Goal: Information Seeking & Learning: Learn about a topic

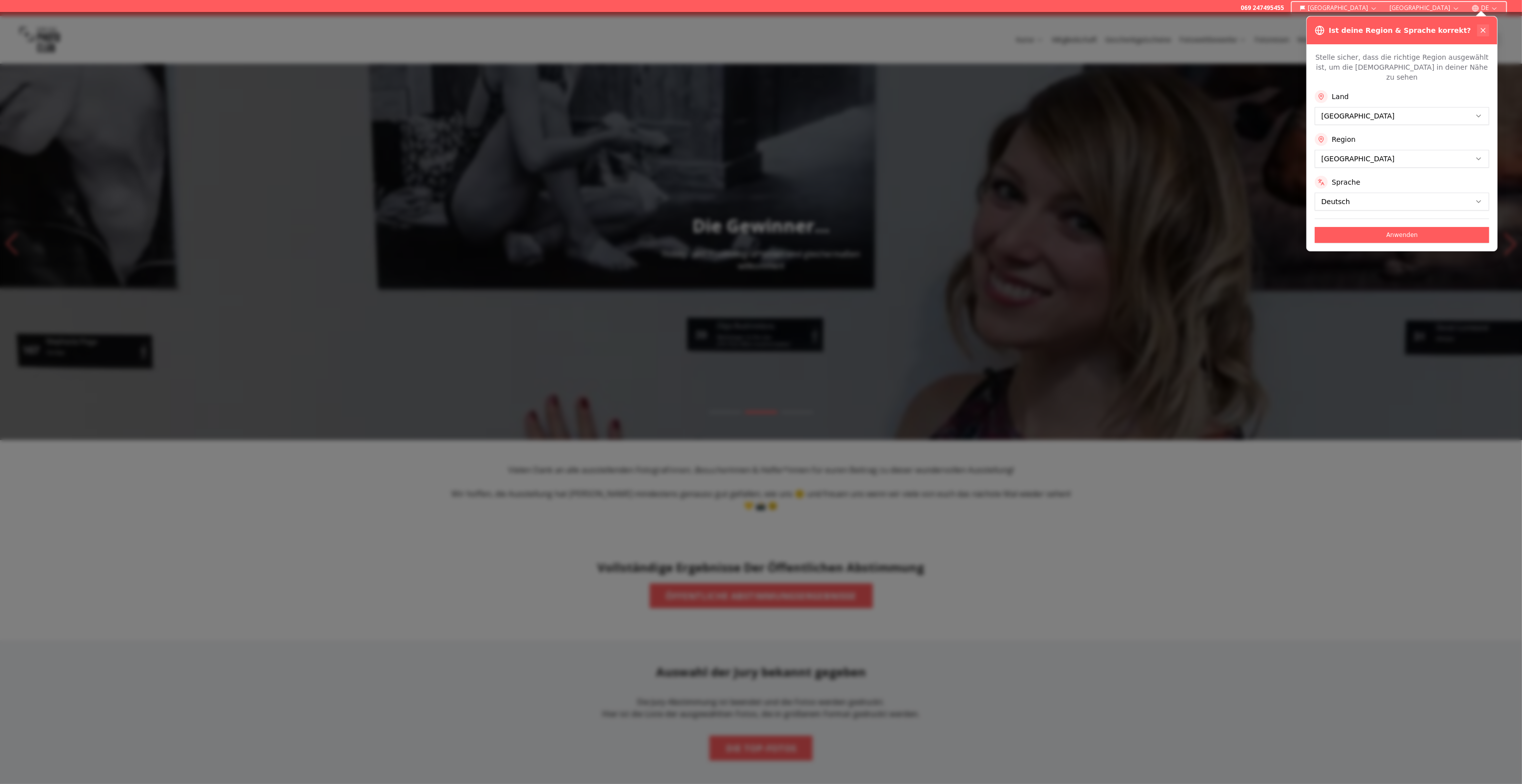
click at [1487, 32] on icon at bounding box center [1483, 30] width 8 height 8
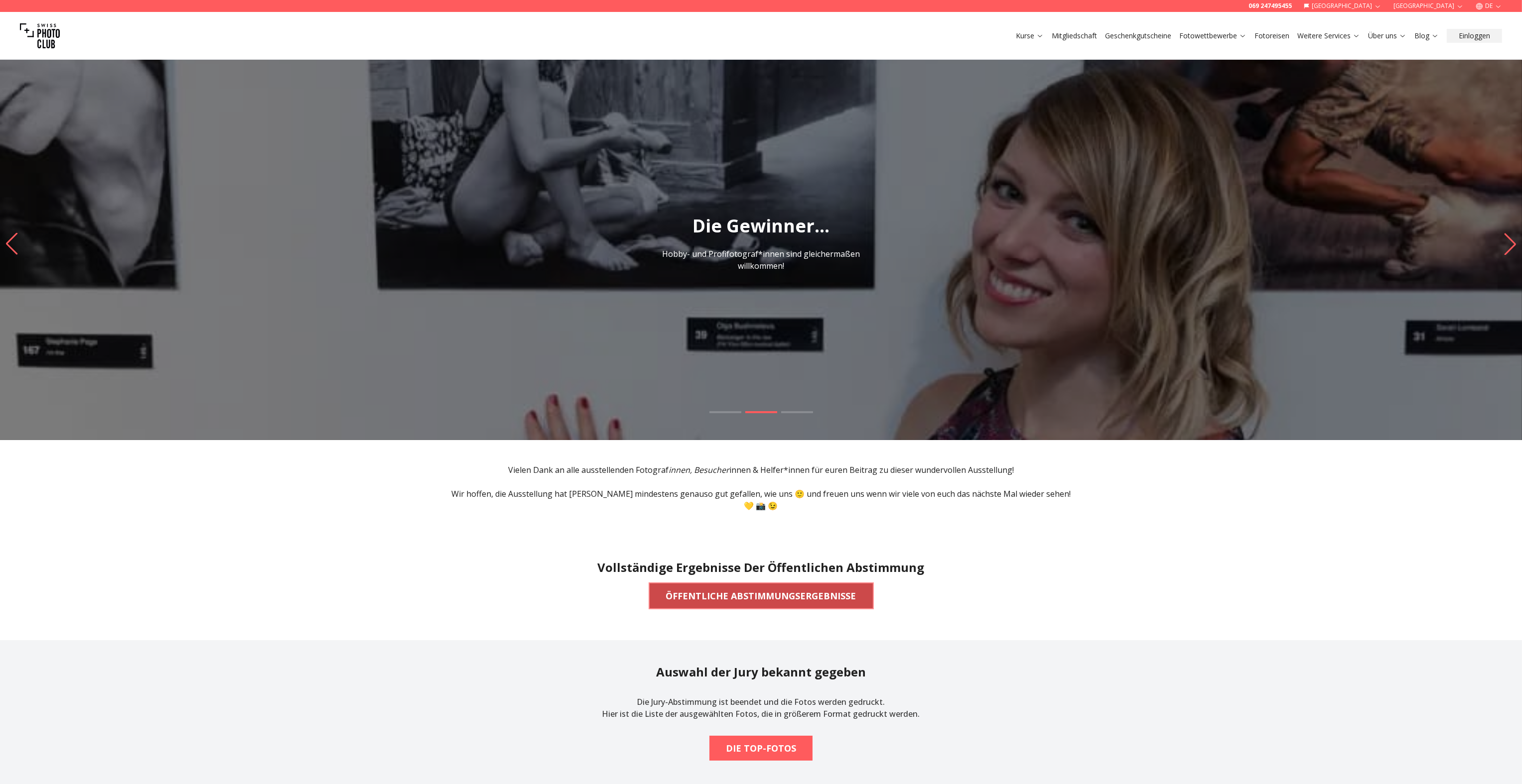
click at [708, 589] on b "ÖFFENTLICHE ABSTIMMUNGSERGEBNISSE" at bounding box center [761, 596] width 190 height 14
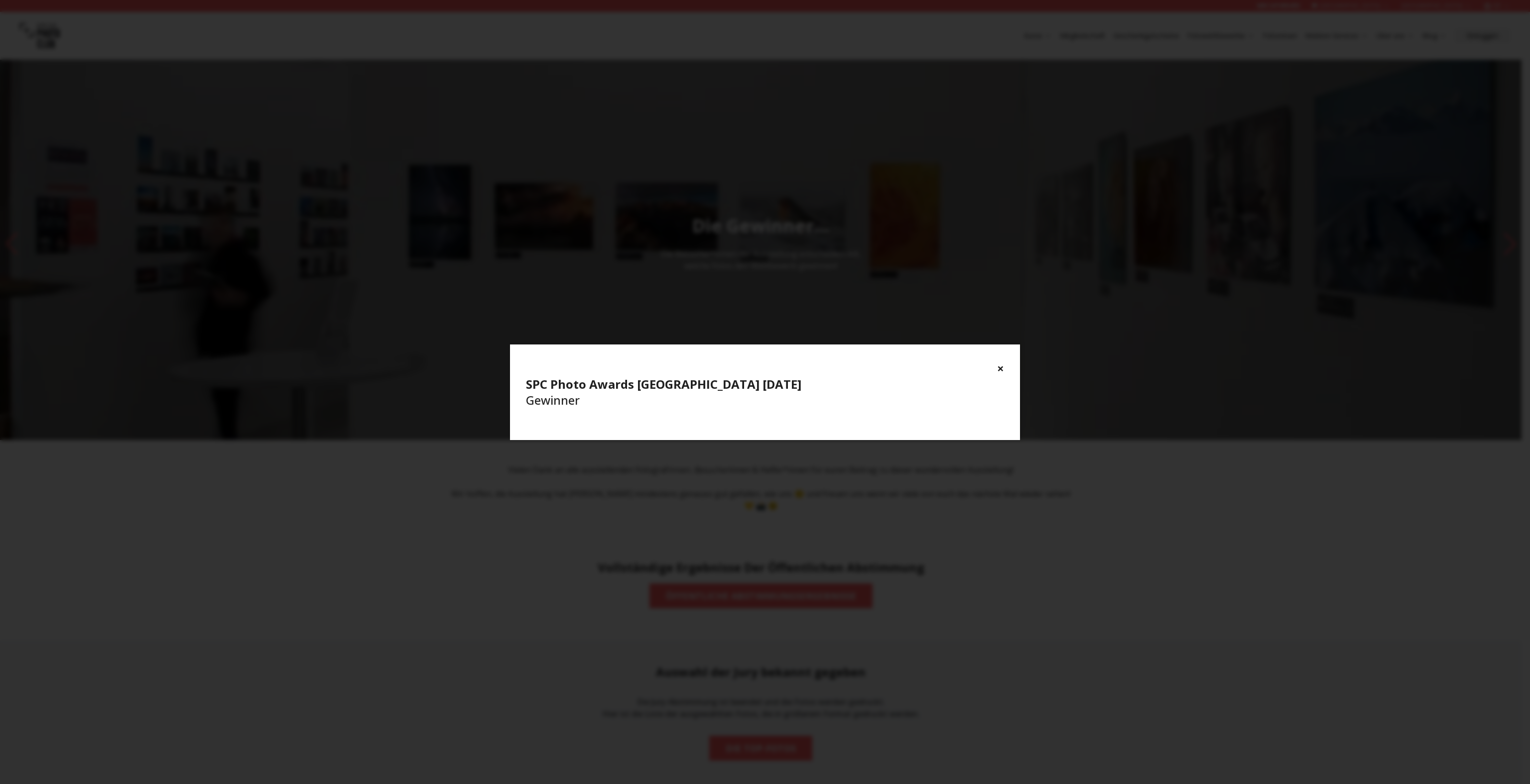
click at [1000, 369] on button "×" at bounding box center [1000, 369] width 7 height 16
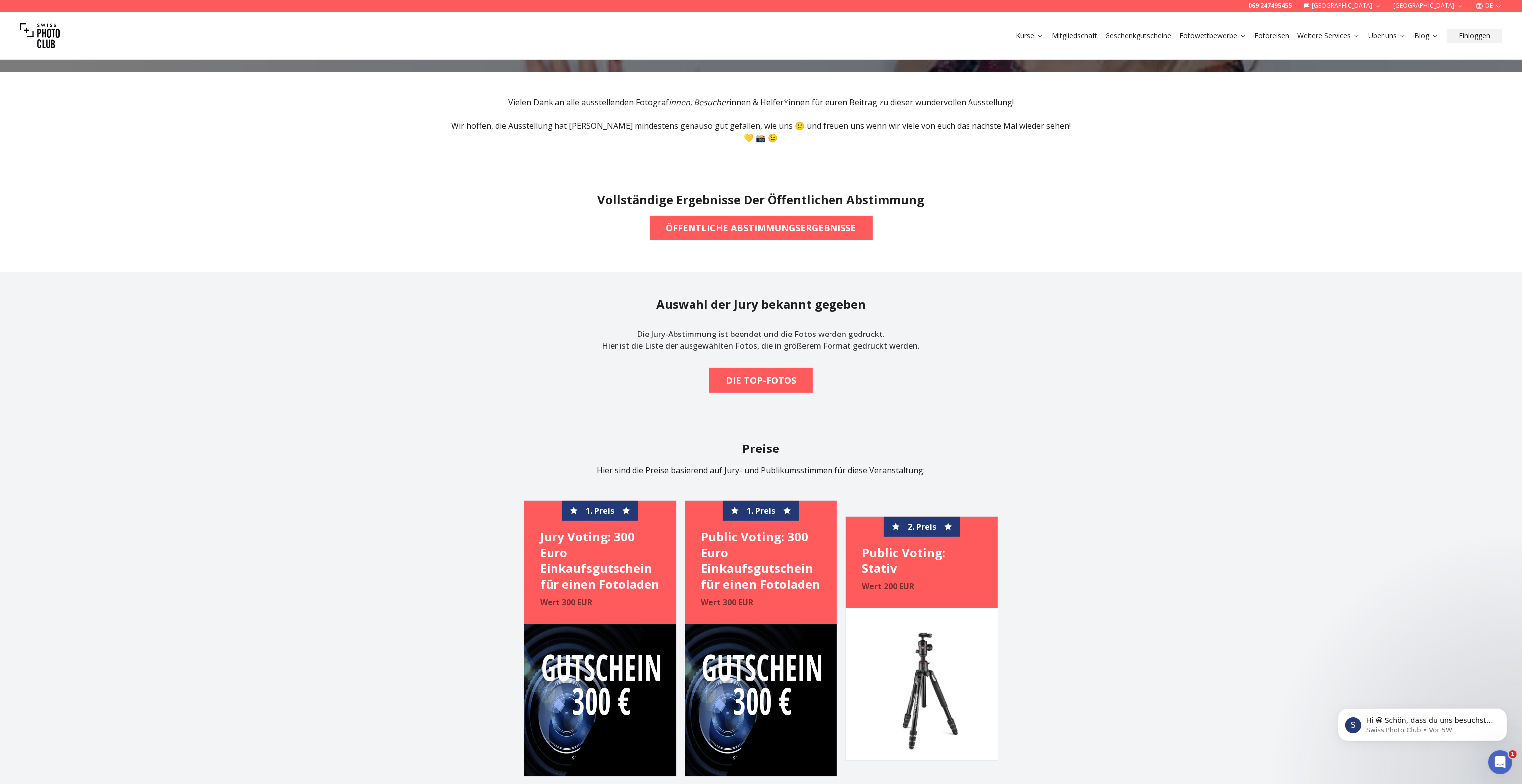
scroll to position [210, 0]
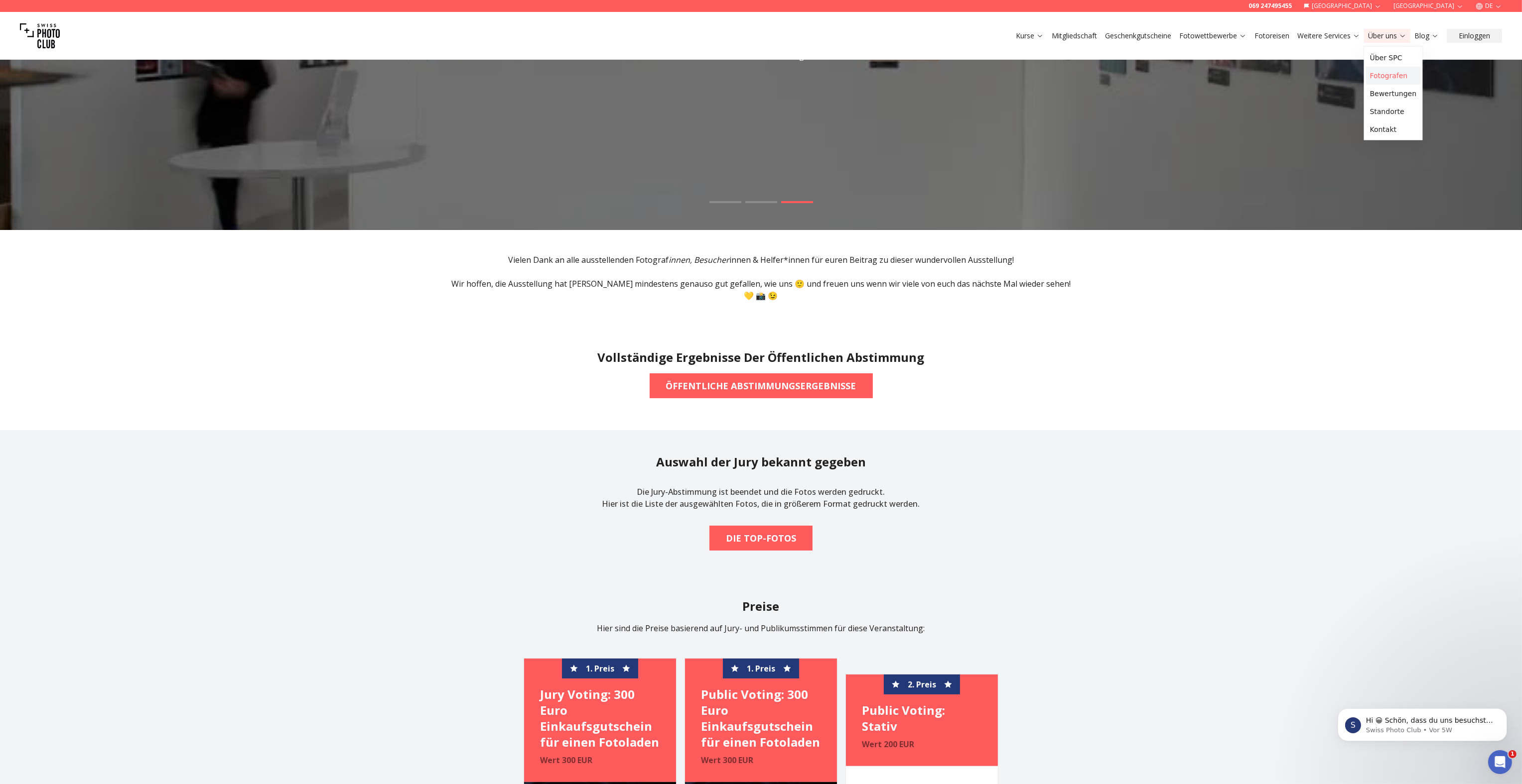
click at [1377, 77] on link "Fotografen" at bounding box center [1393, 76] width 55 height 18
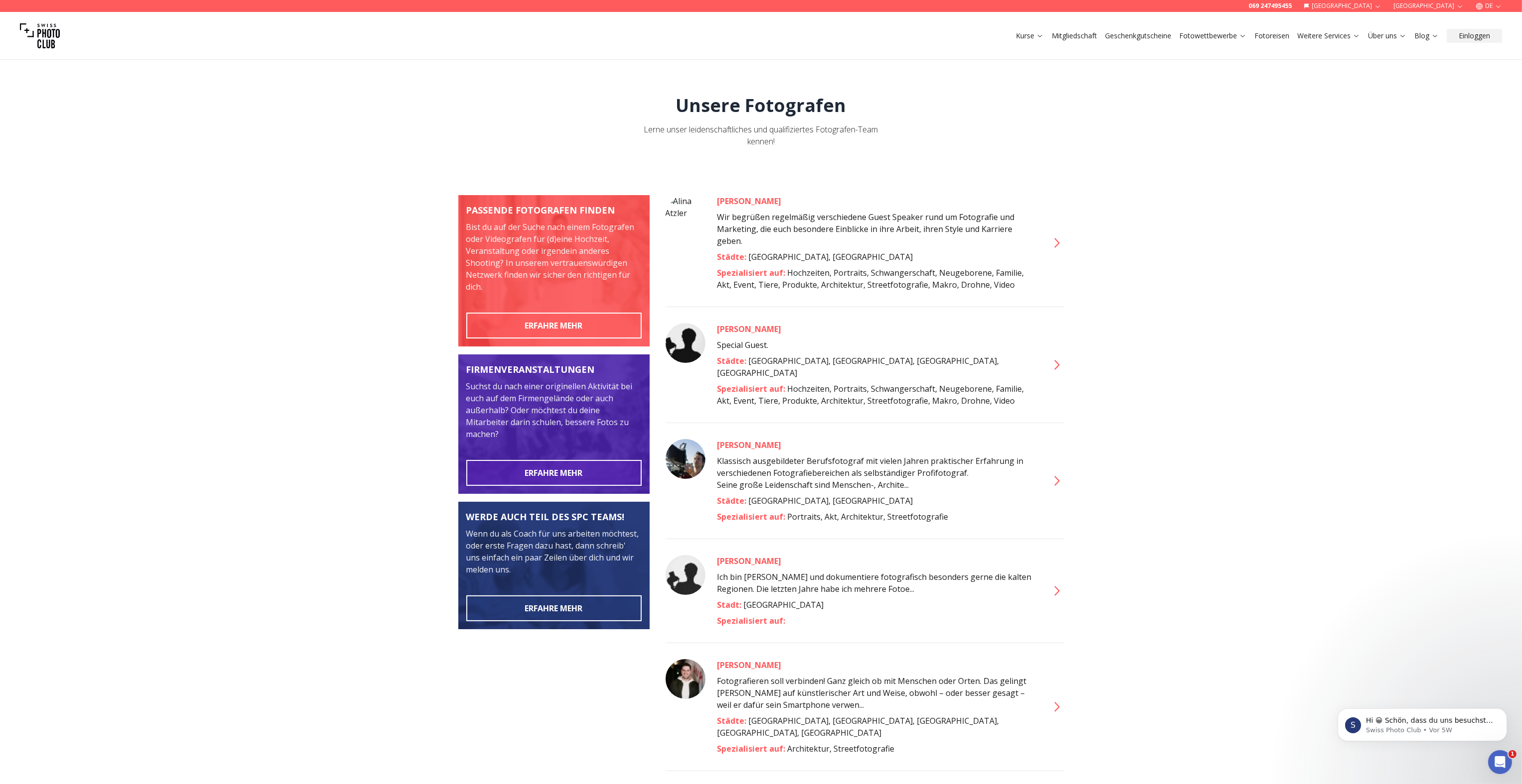
click at [1058, 241] on icon at bounding box center [1056, 243] width 5 height 9
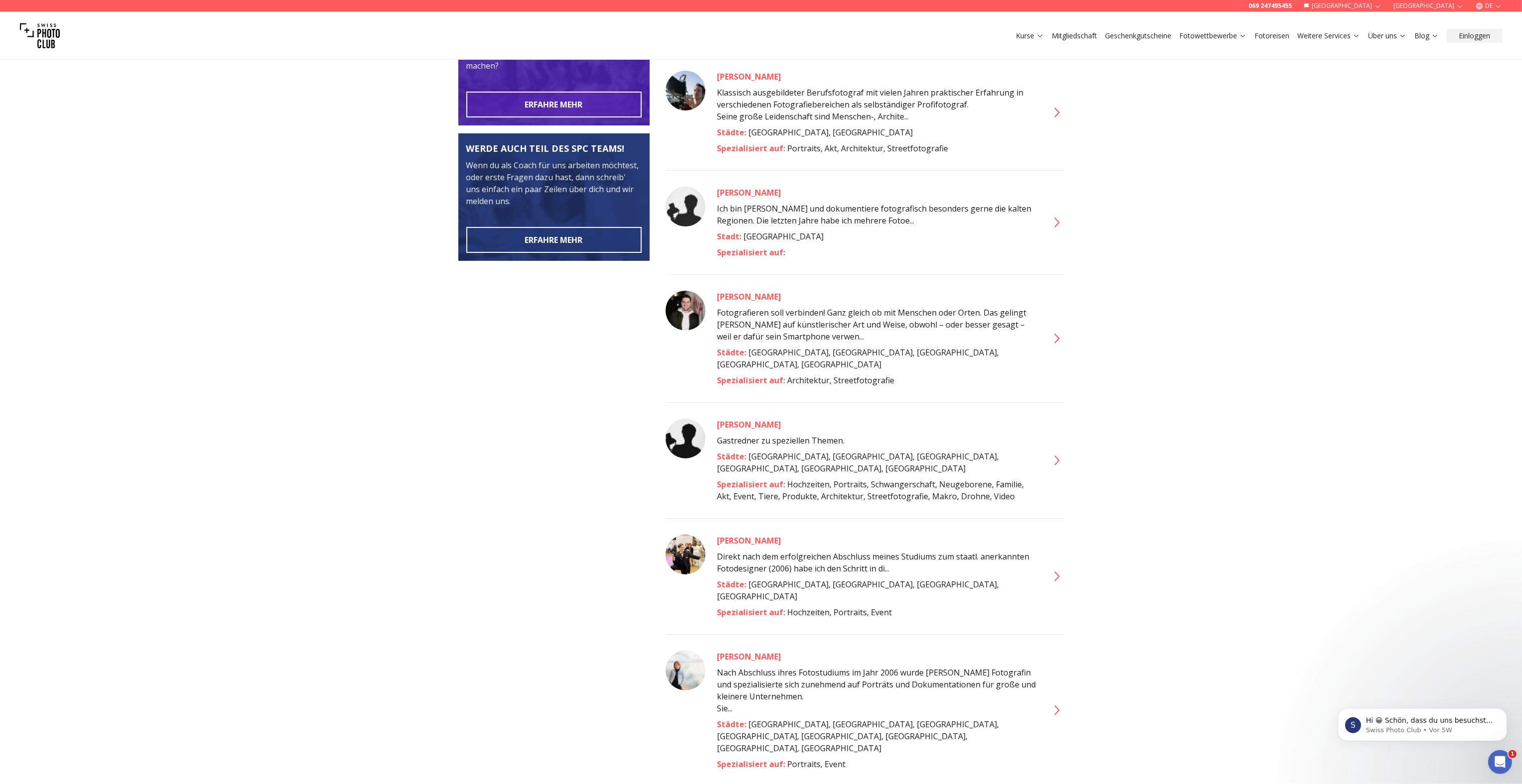
scroll to position [420, 0]
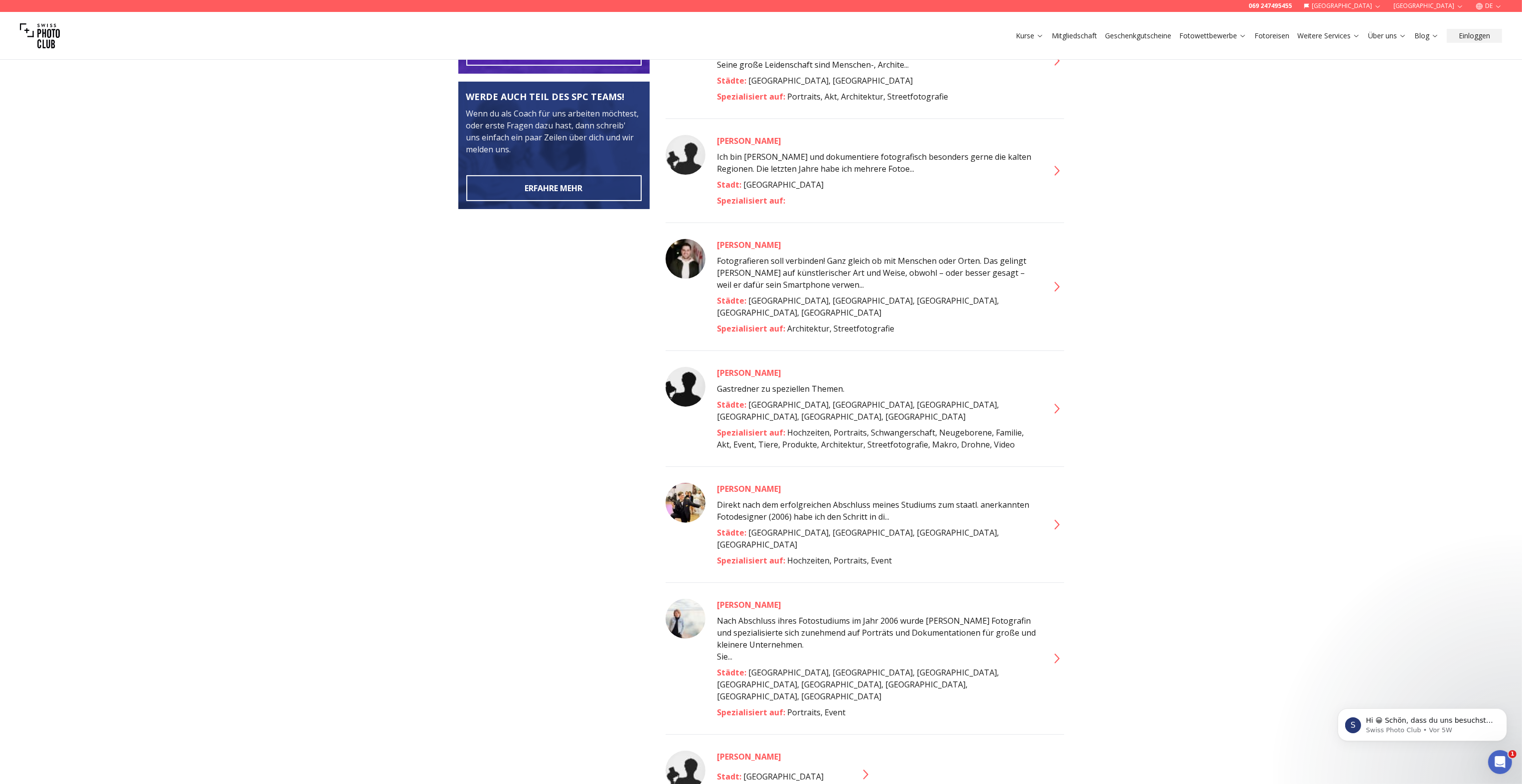
click at [687, 599] on img at bounding box center [685, 619] width 40 height 40
click at [734, 599] on div "[PERSON_NAME]" at bounding box center [877, 605] width 319 height 12
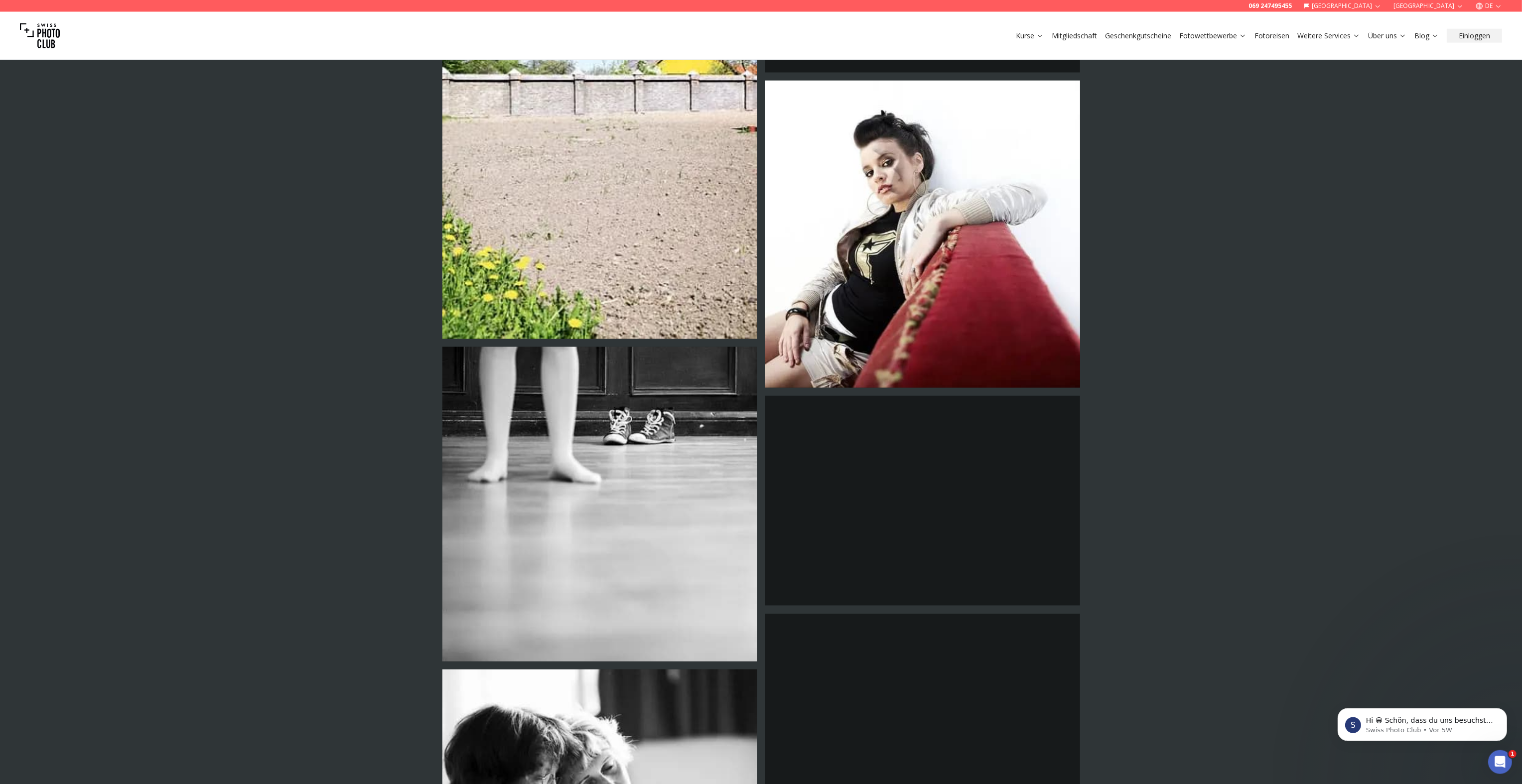
scroll to position [2523, 0]
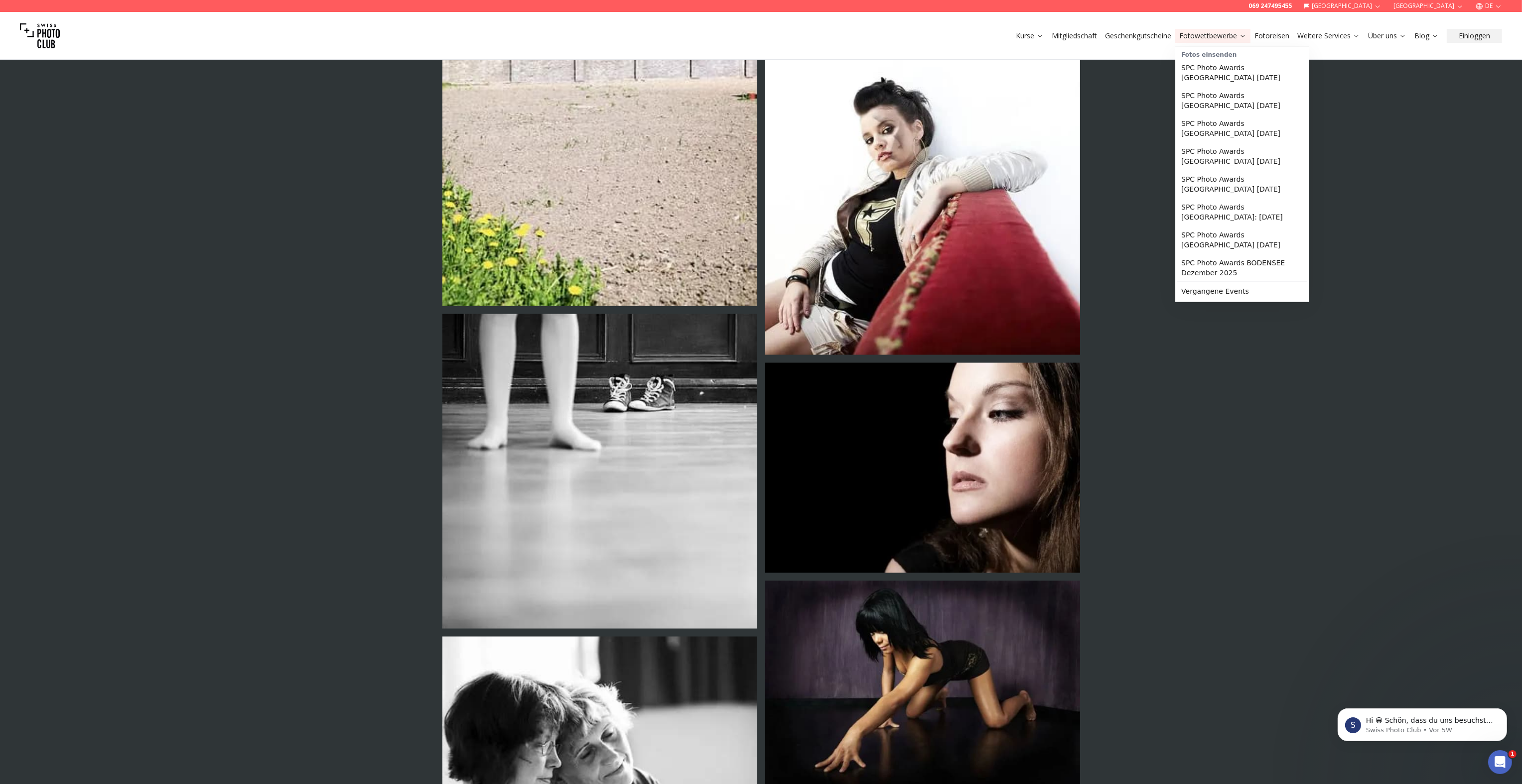
click at [1226, 36] on link "Fotowettbewerbe" at bounding box center [1213, 35] width 67 height 10
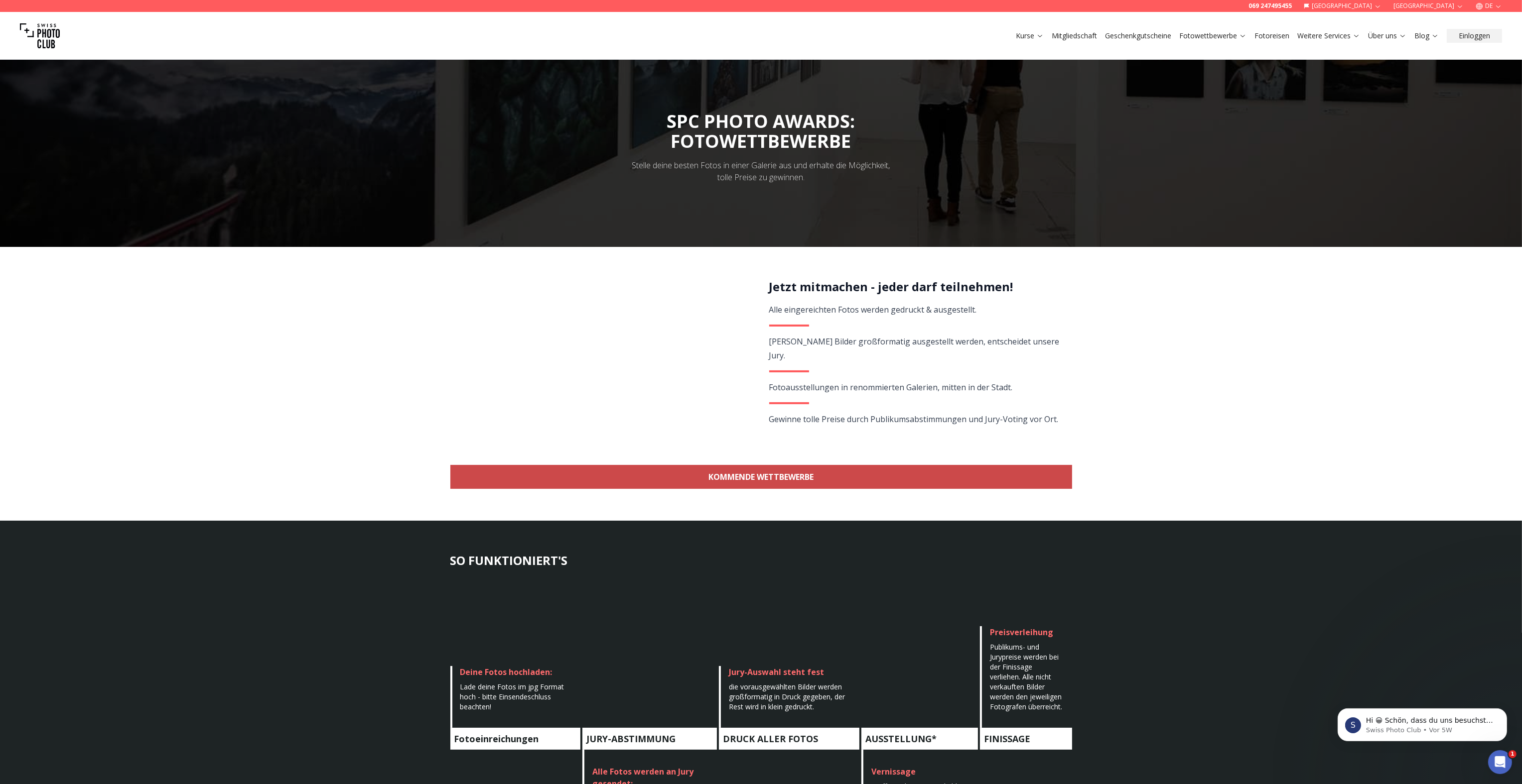
click at [810, 474] on link "KOMMENDE WETTBEWERBE" at bounding box center [761, 477] width 622 height 24
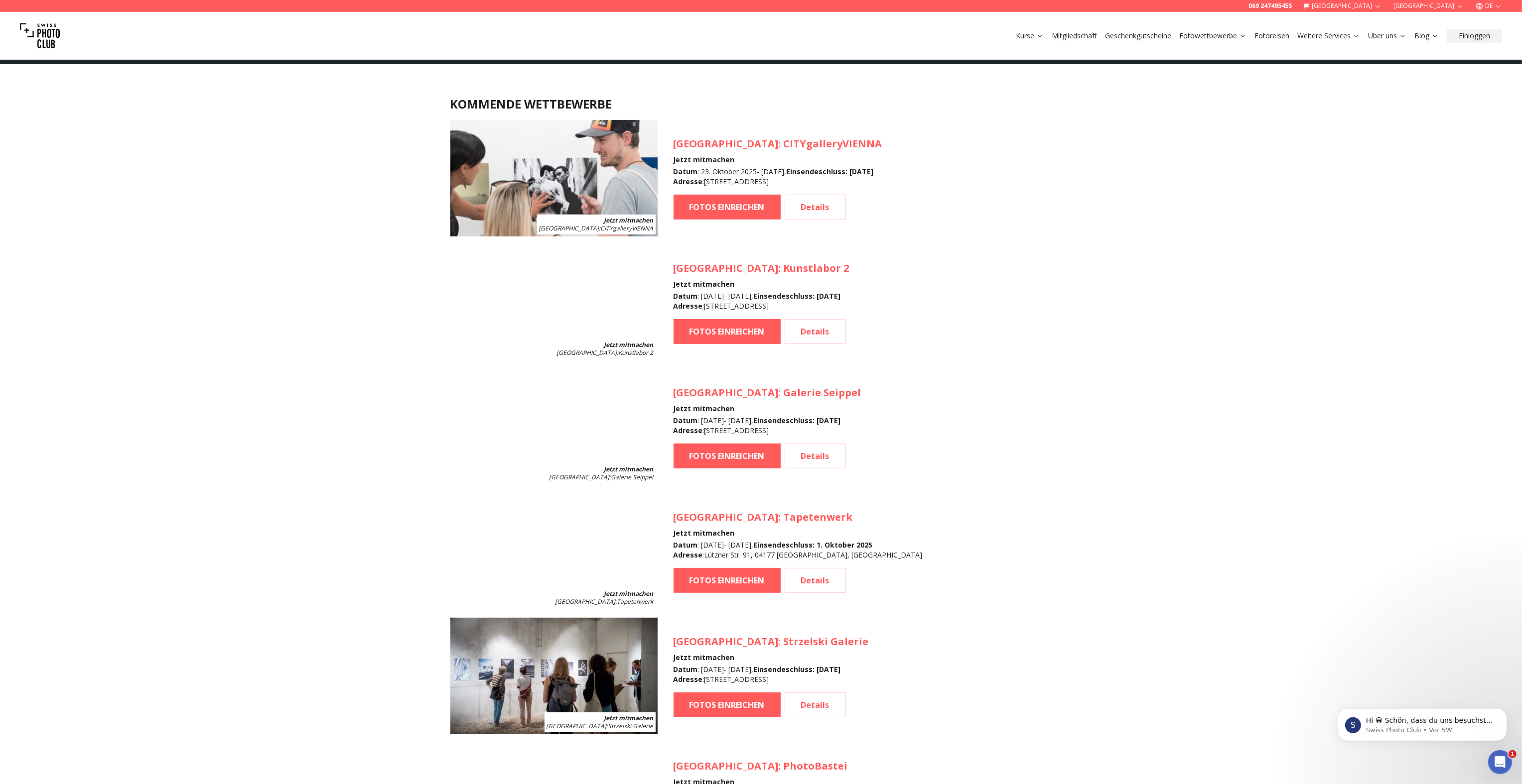
scroll to position [887, 0]
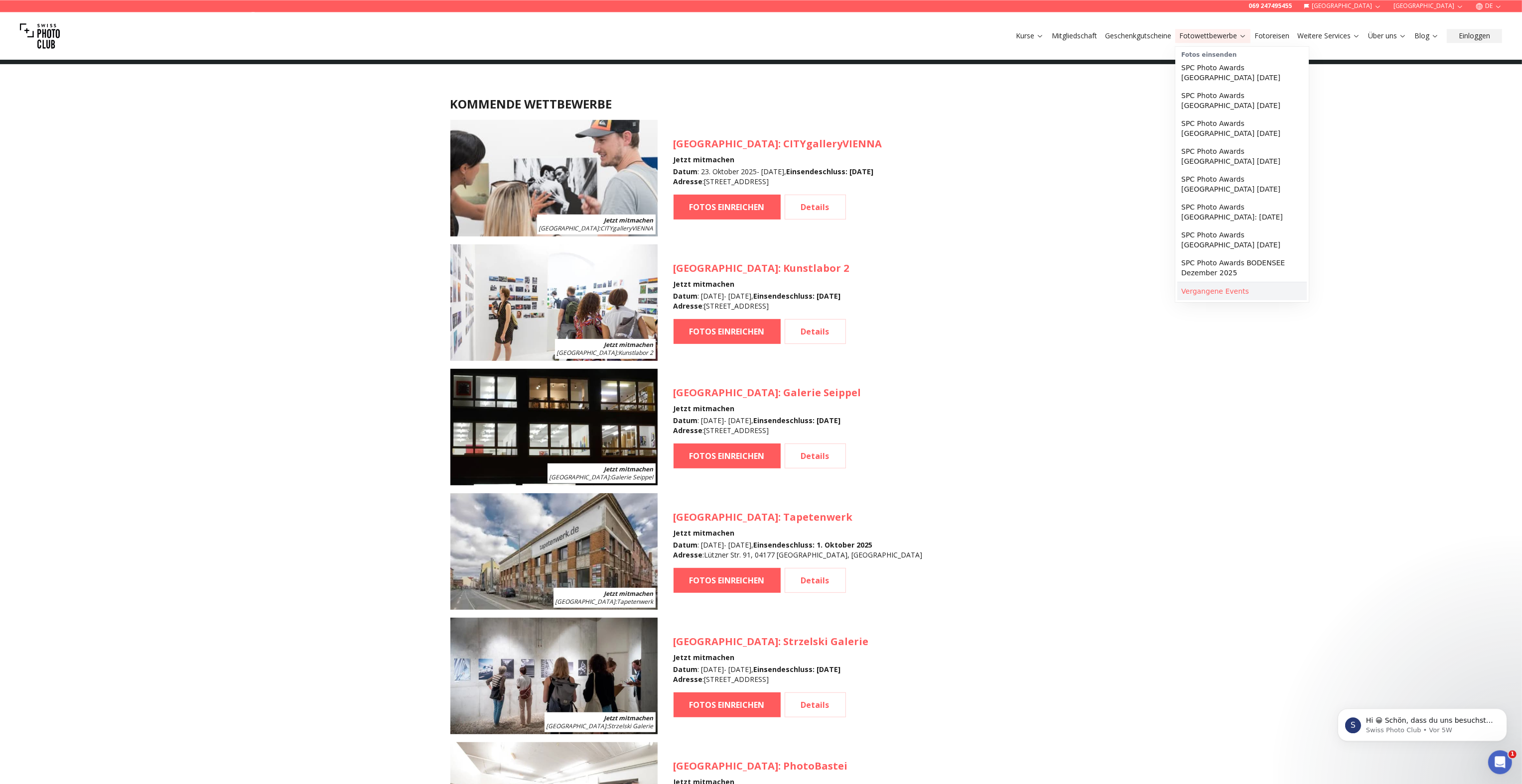
click at [1200, 285] on link "Vergangene Events" at bounding box center [1242, 291] width 130 height 18
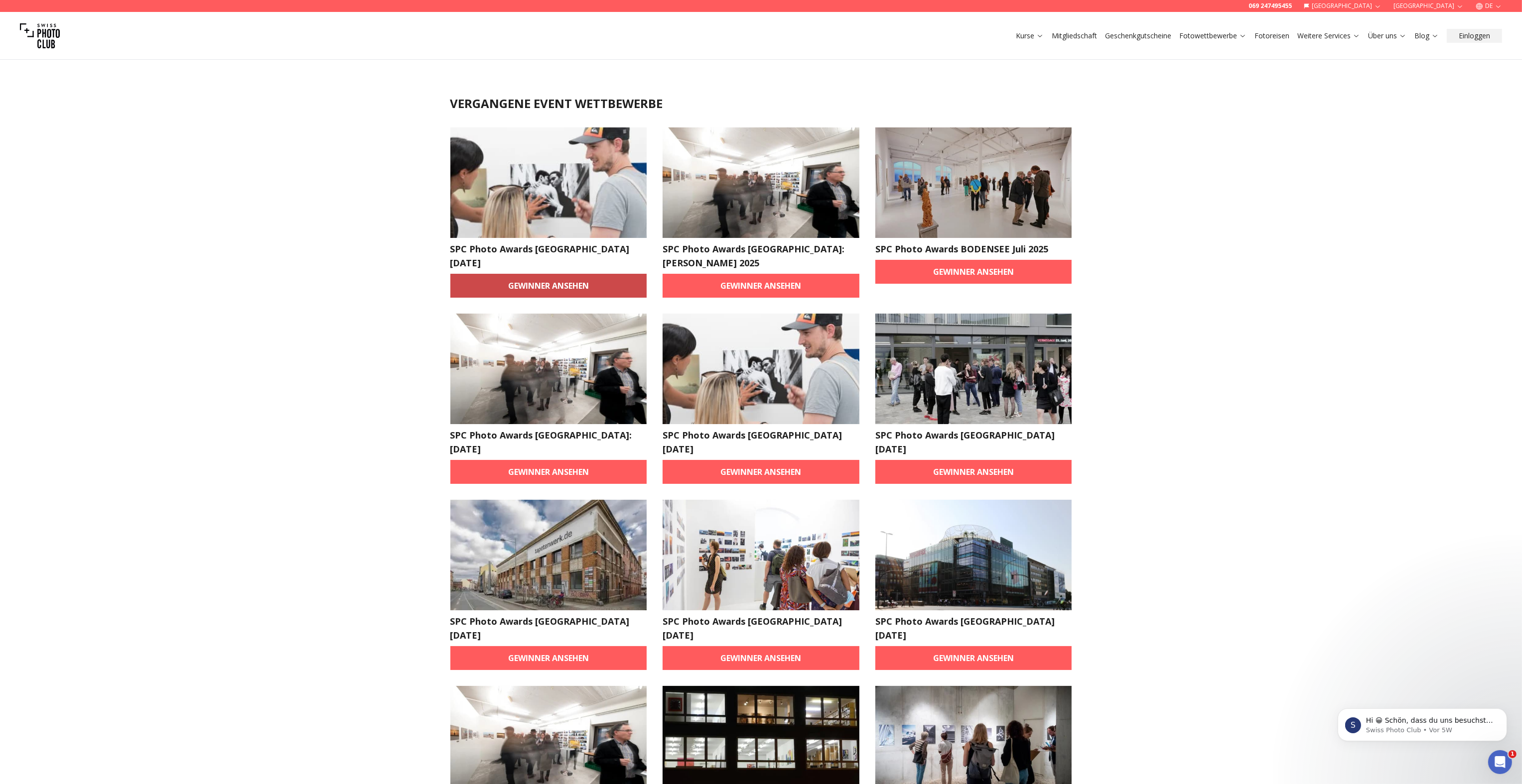
click at [511, 284] on link "Gewinner ansehen" at bounding box center [549, 286] width 197 height 24
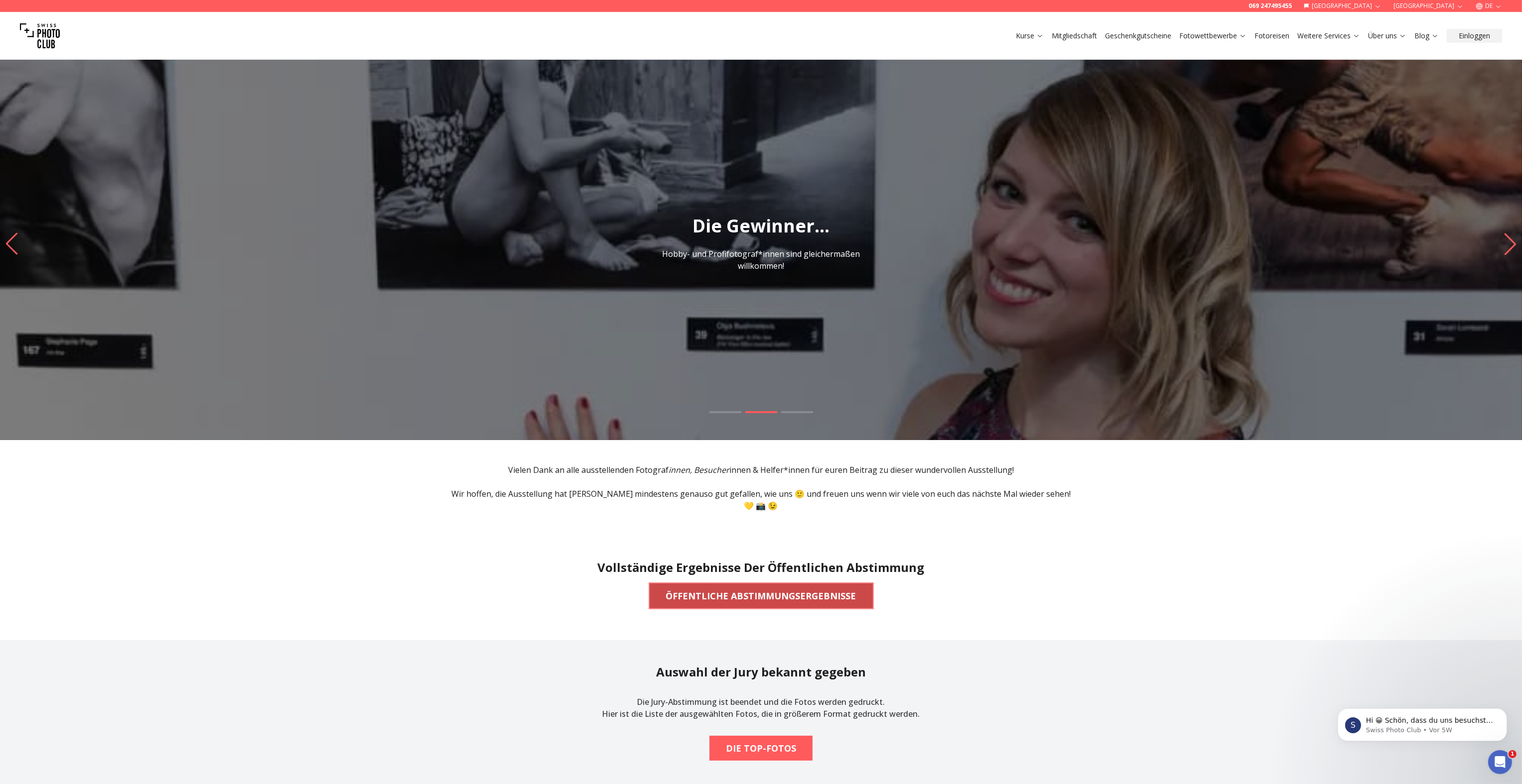
click at [794, 589] on b "ÖFFENTLICHE ABSTIMMUNGSERGEBNISSE" at bounding box center [761, 596] width 190 height 14
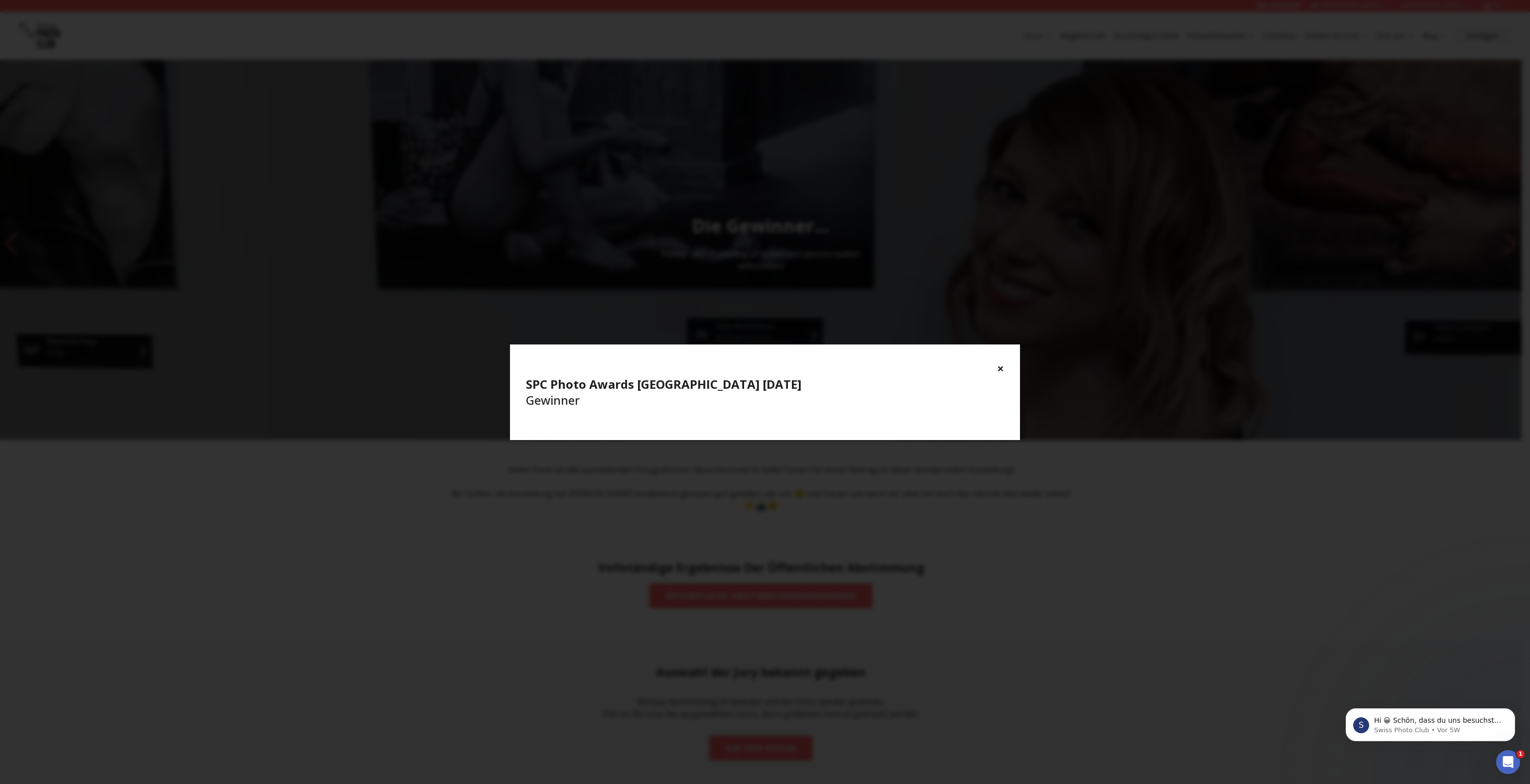
click at [999, 369] on button "×" at bounding box center [1000, 369] width 7 height 16
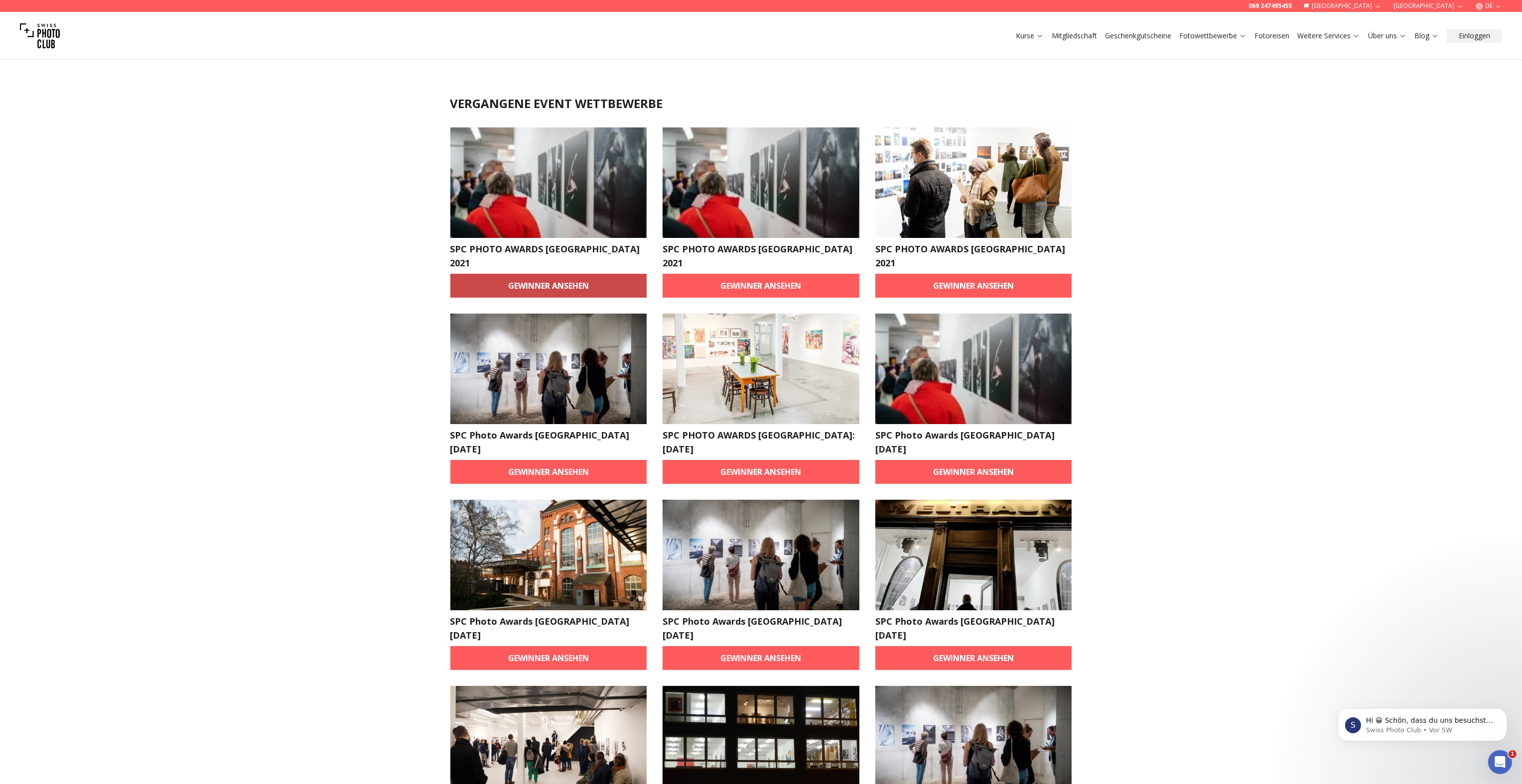
click at [535, 274] on link "Gewinner ansehen" at bounding box center [549, 286] width 197 height 24
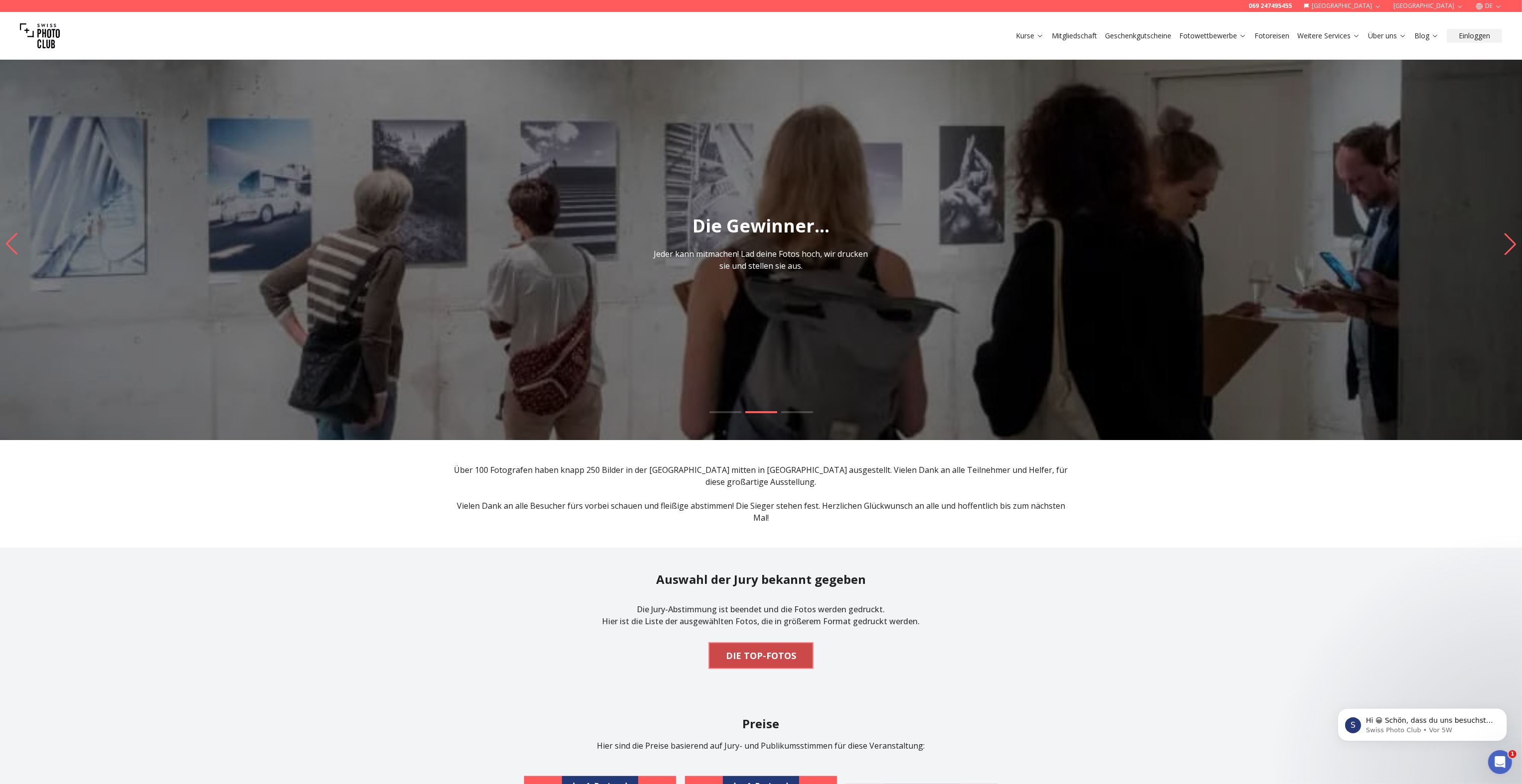
click at [778, 660] on b "DIE TOP-FOTOS" at bounding box center [761, 656] width 70 height 14
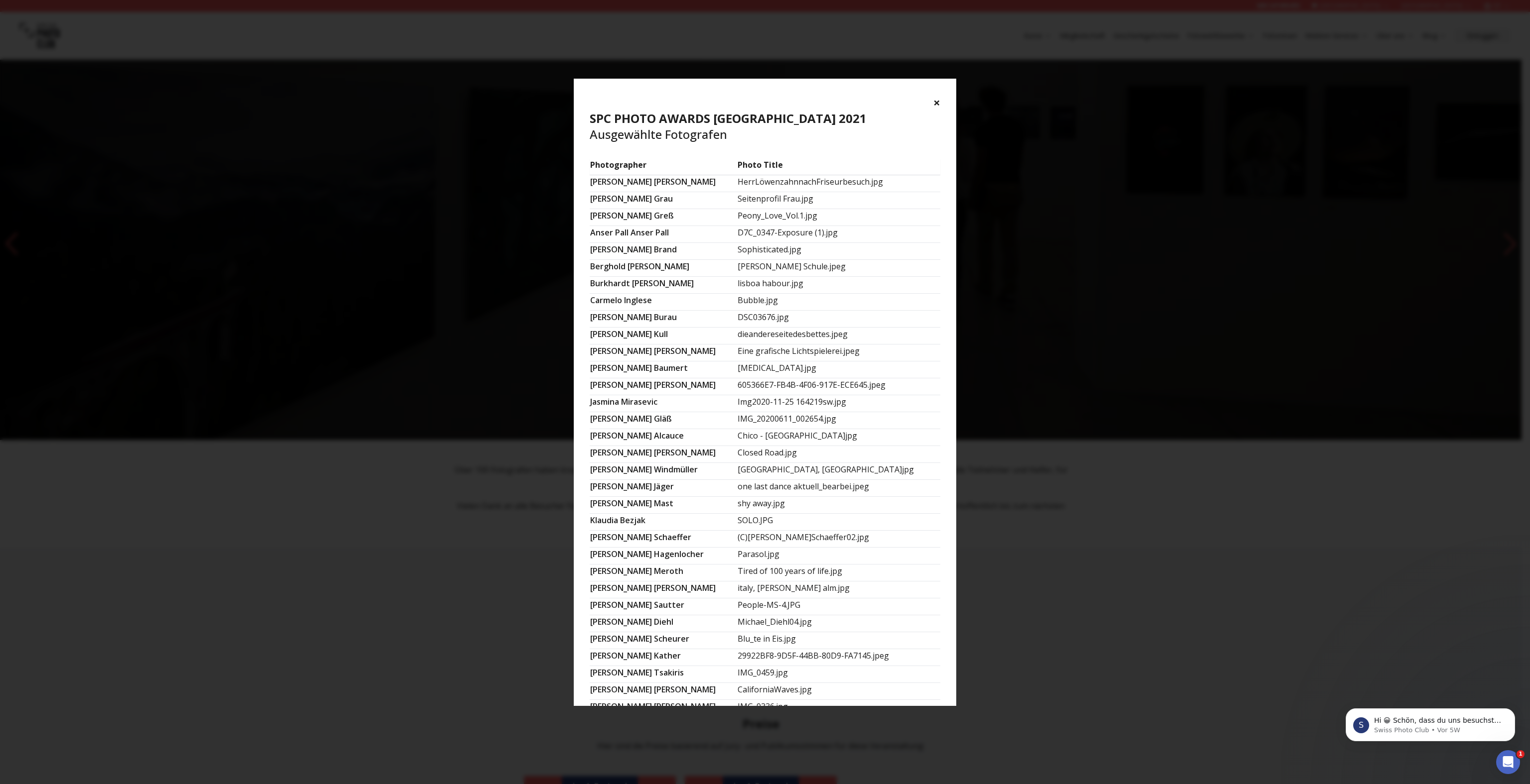
click at [939, 102] on button "×" at bounding box center [937, 102] width 7 height 16
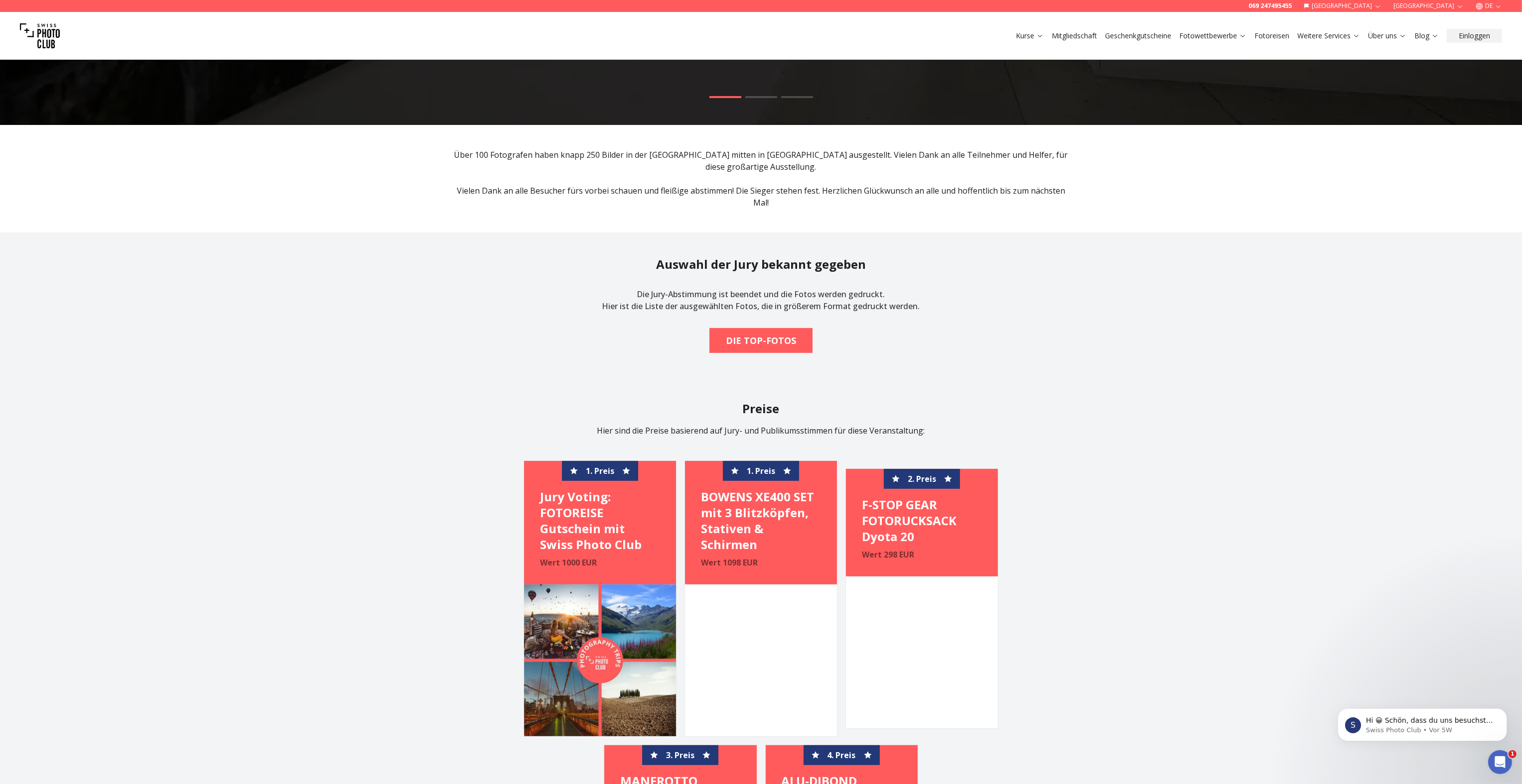
scroll to position [683, 0]
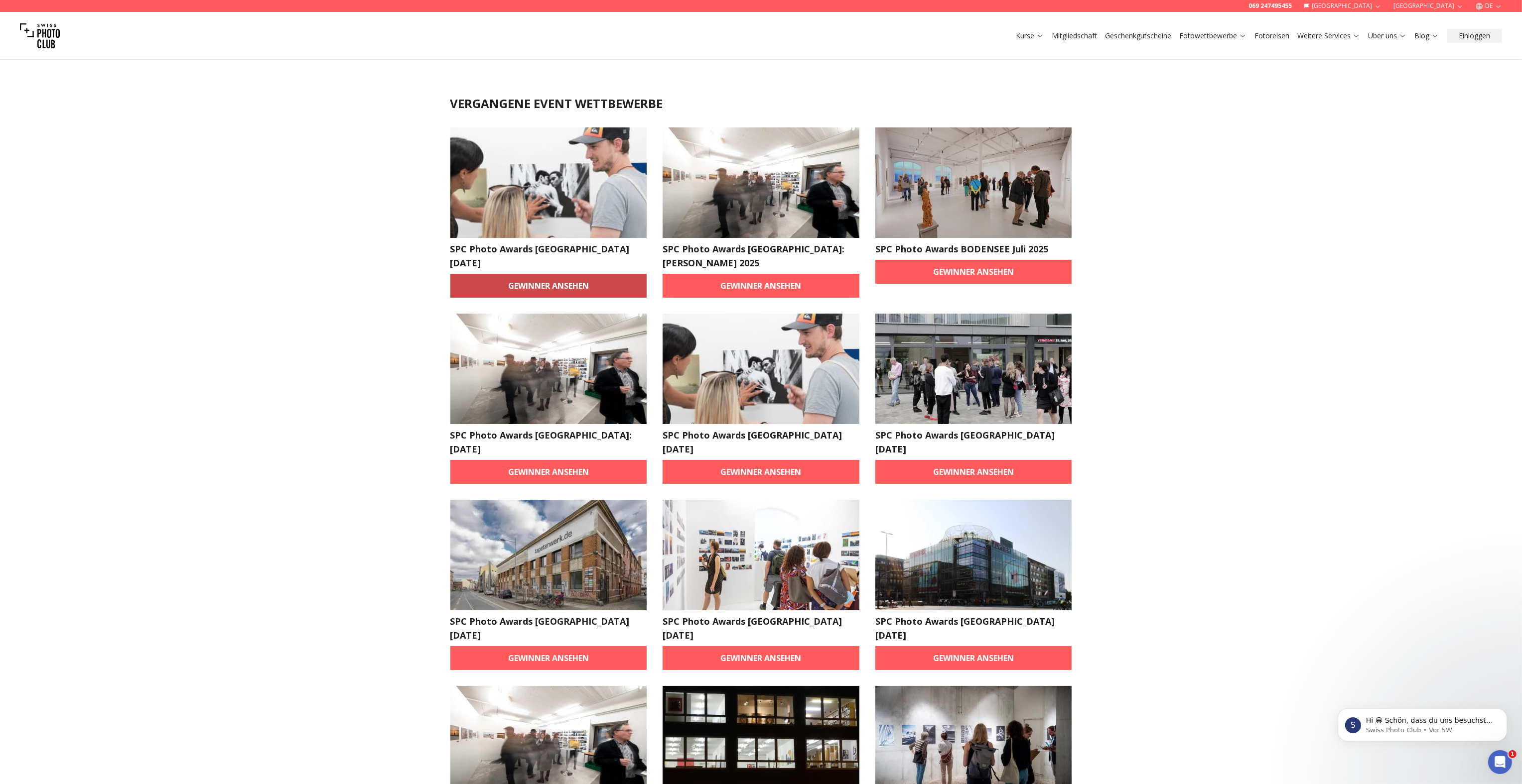
click at [570, 286] on link "Gewinner ansehen" at bounding box center [549, 286] width 197 height 24
